Goal: Find specific page/section: Find specific page/section

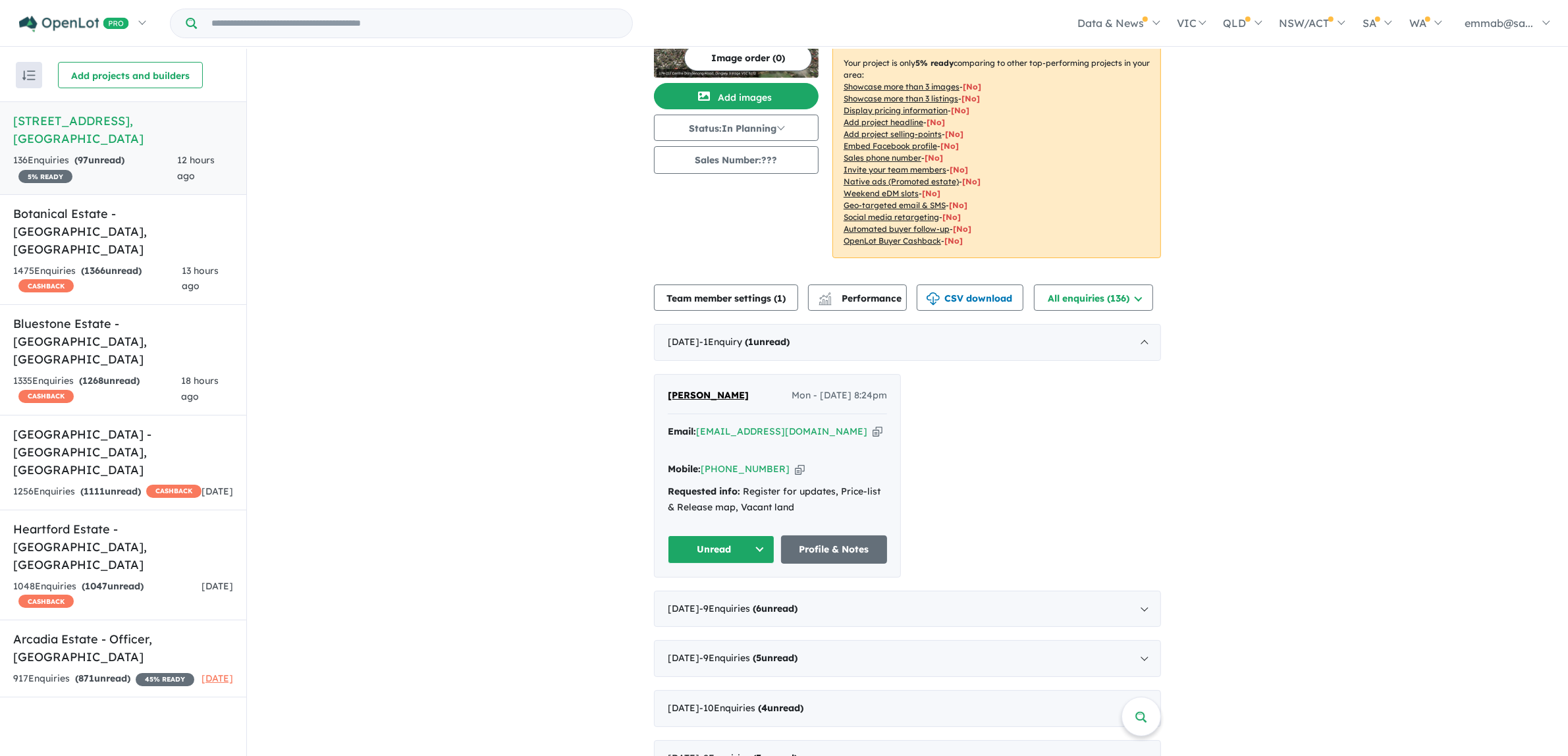
scroll to position [82, 0]
click at [858, 549] on link "Profile & Notes" at bounding box center [834, 550] width 107 height 28
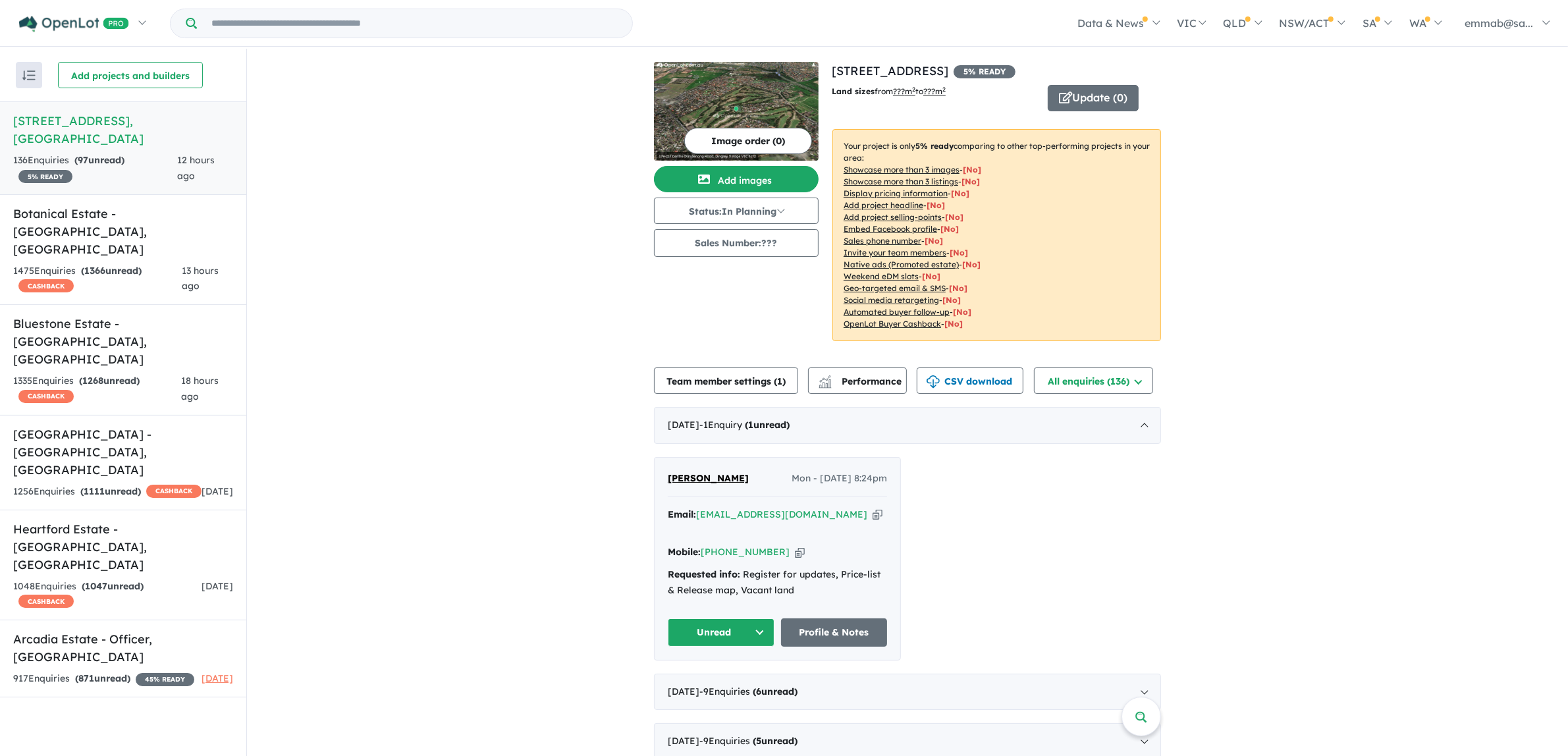
scroll to position [82, 0]
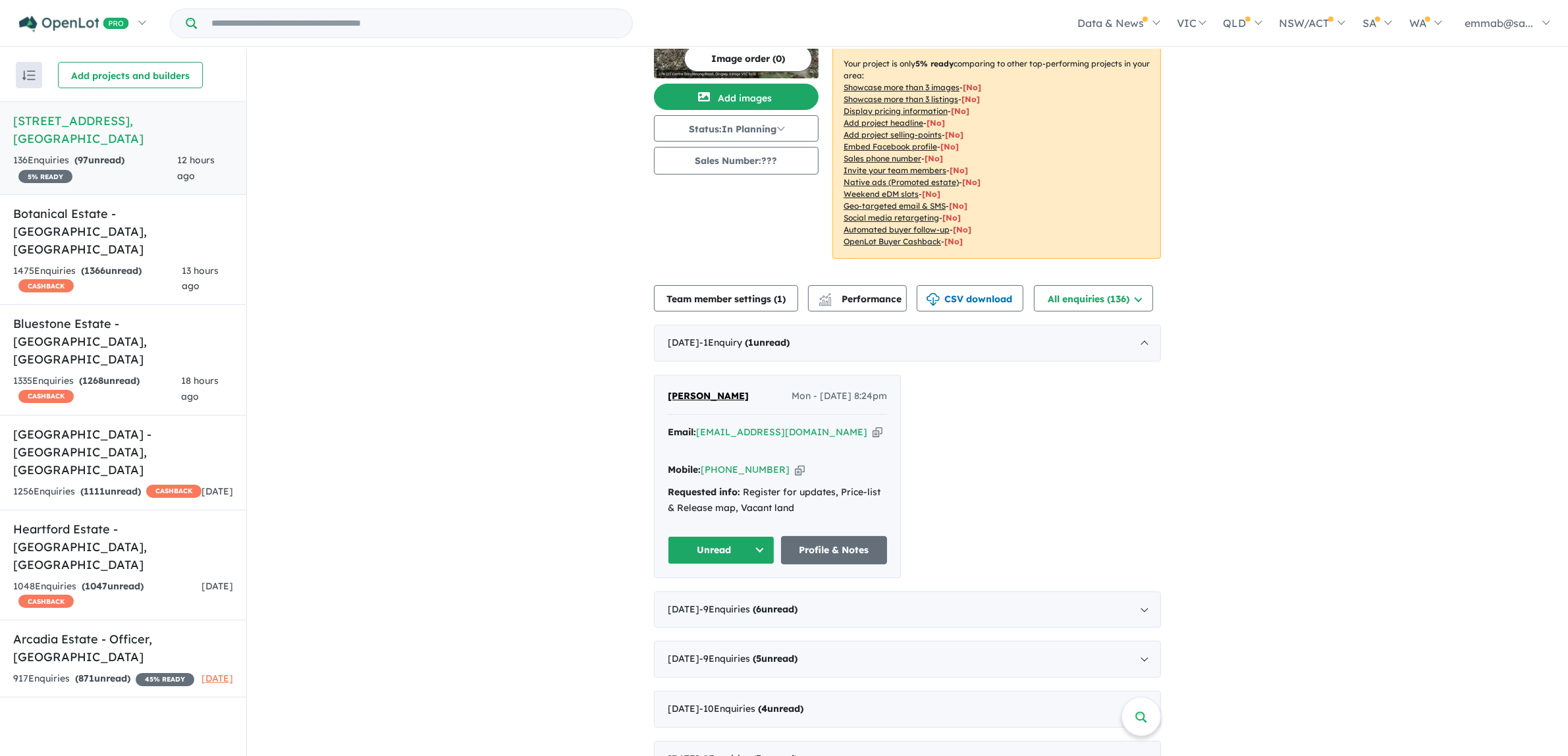
drag, startPoint x: 1297, startPoint y: 466, endPoint x: 1285, endPoint y: 467, distance: 12.0
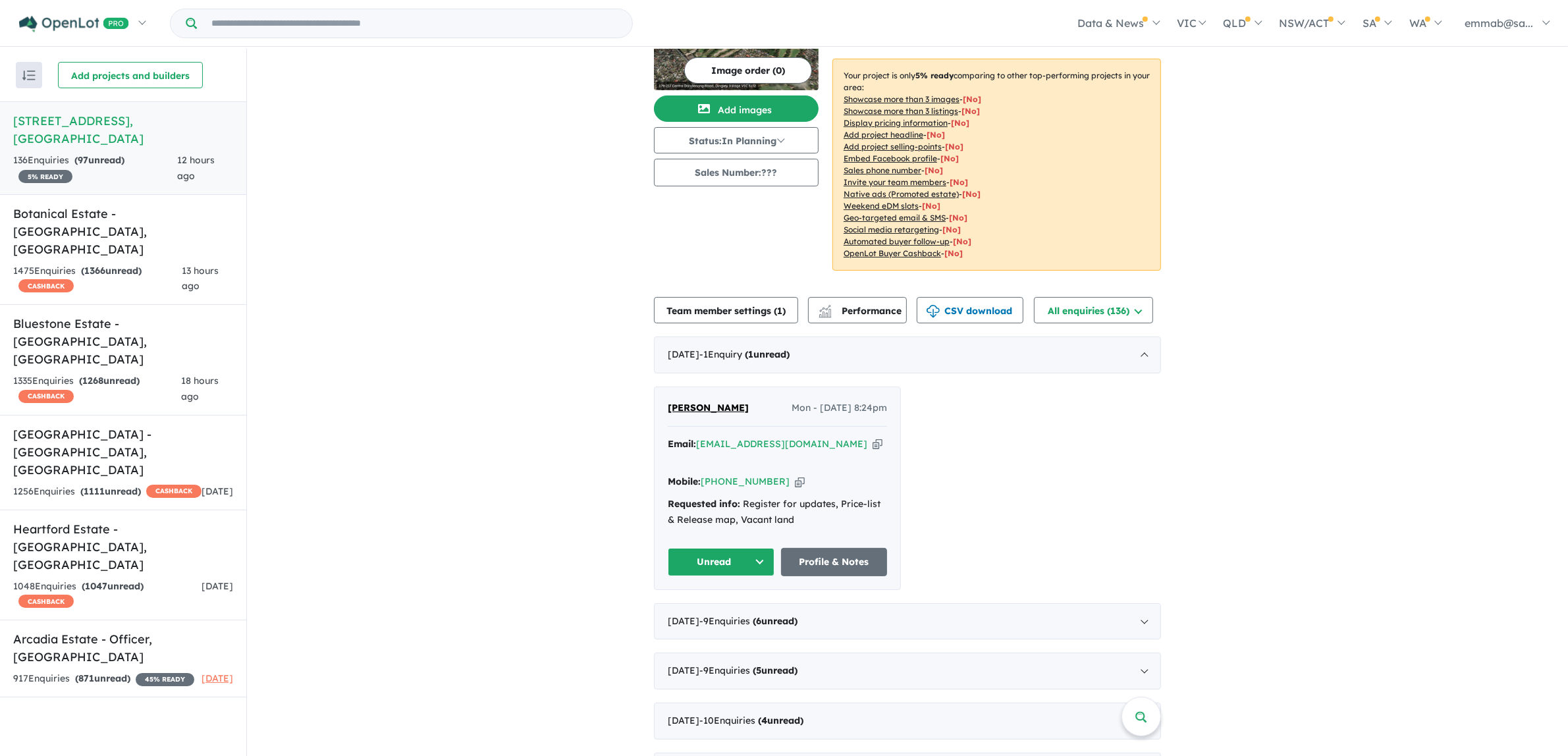
scroll to position [0, 0]
